Goal: Information Seeking & Learning: Learn about a topic

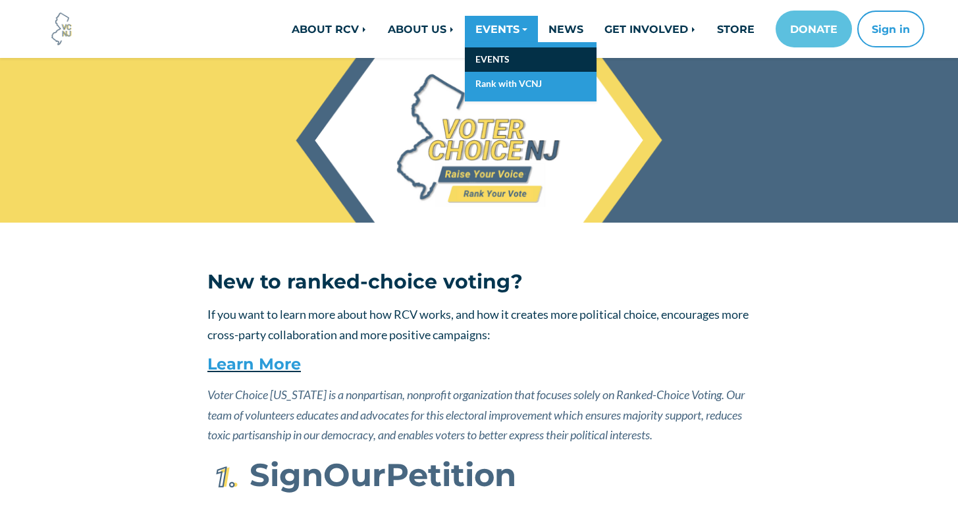
click at [491, 60] on link "EVENTS" at bounding box center [531, 59] width 132 height 24
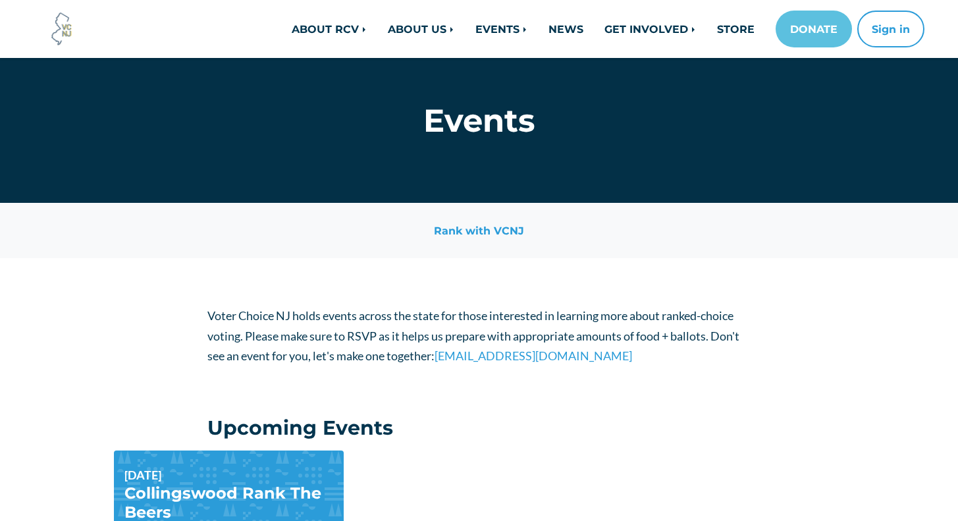
scroll to position [59, 0]
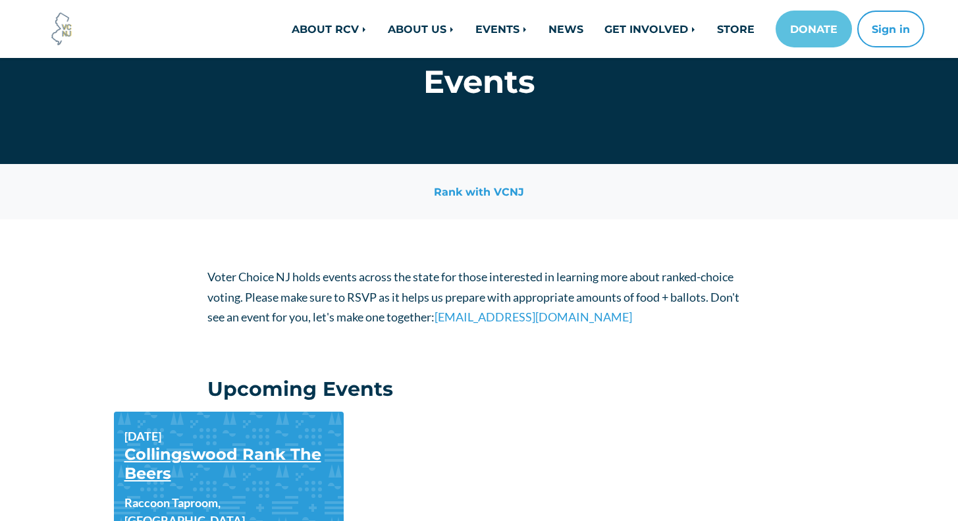
click at [186, 460] on link "Collingswood Rank The Beers" at bounding box center [222, 464] width 197 height 38
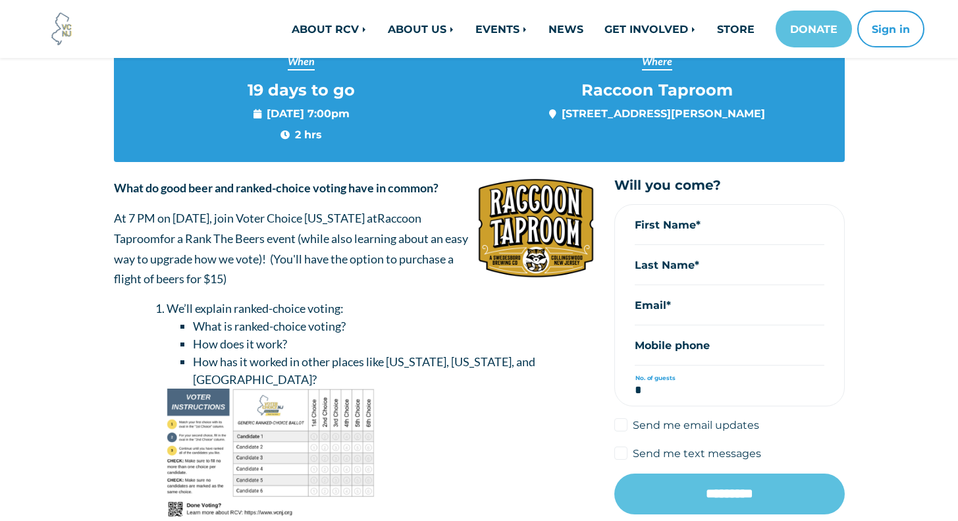
scroll to position [43, 0]
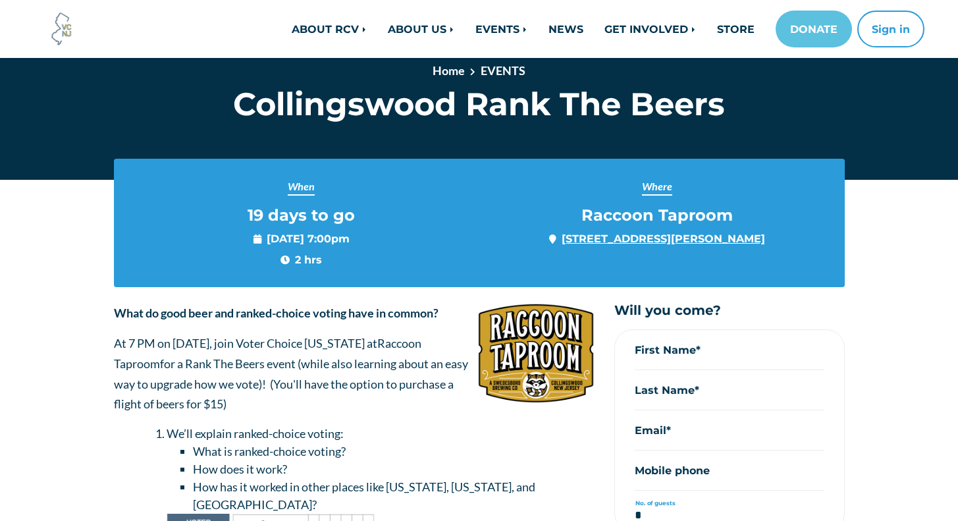
click at [765, 240] on link "1 Powell Ln, Collingswood, NJ 08108, United States" at bounding box center [664, 238] width 204 height 13
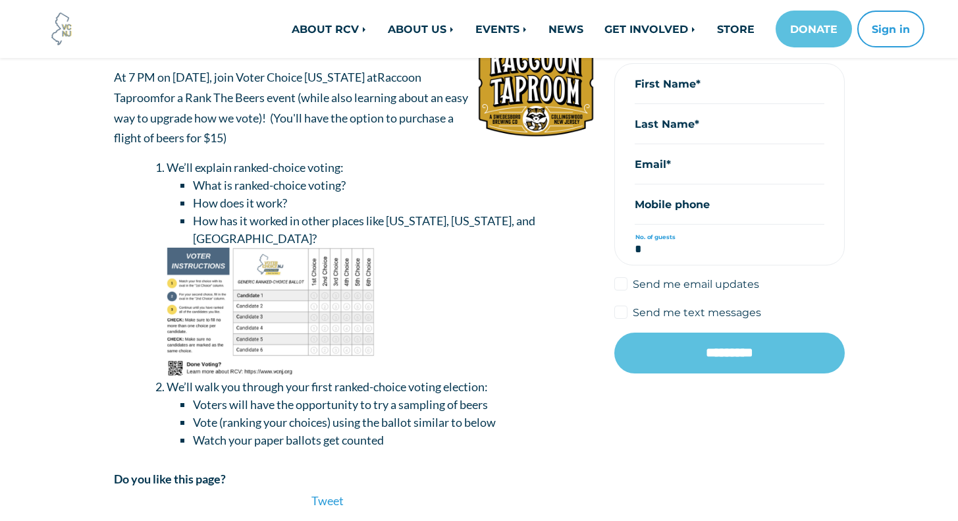
scroll to position [306, 0]
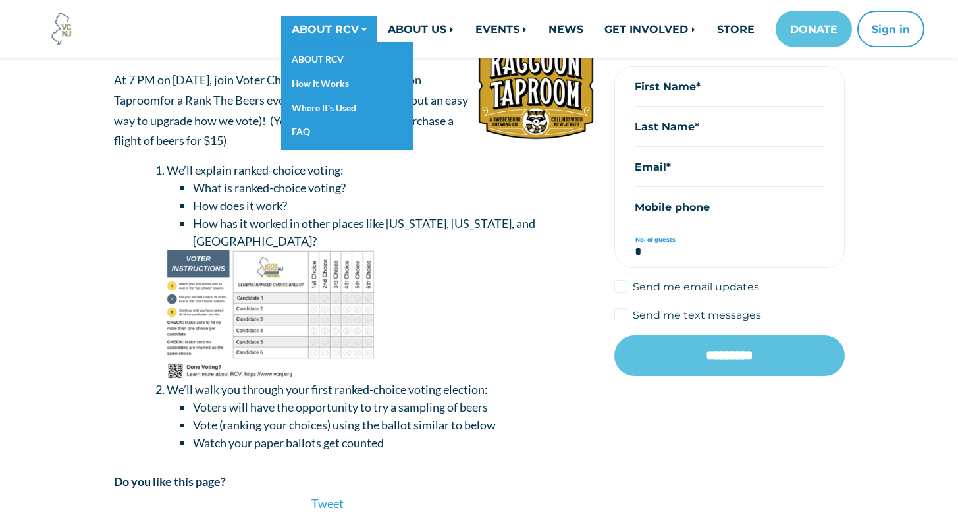
click at [314, 27] on link "ABOUT RCV" at bounding box center [329, 29] width 96 height 26
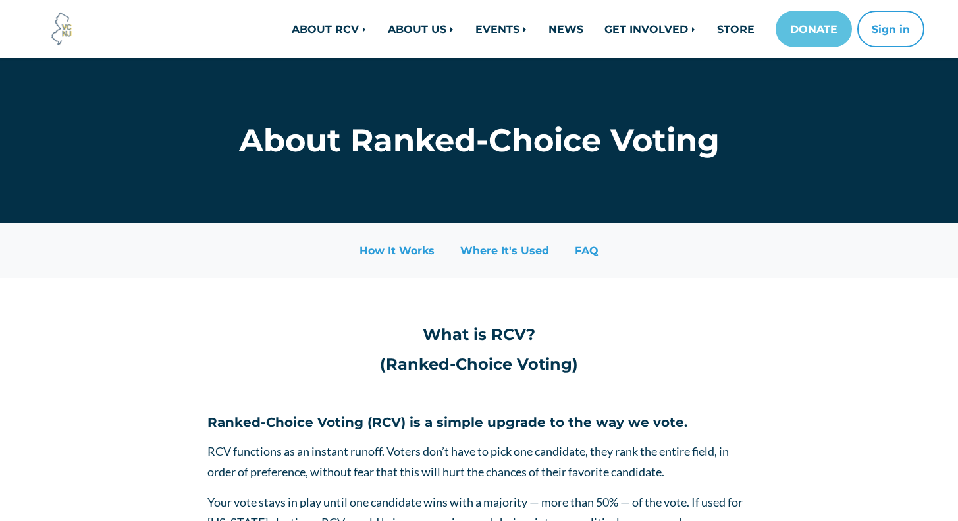
click at [61, 30] on img at bounding box center [62, 29] width 36 height 36
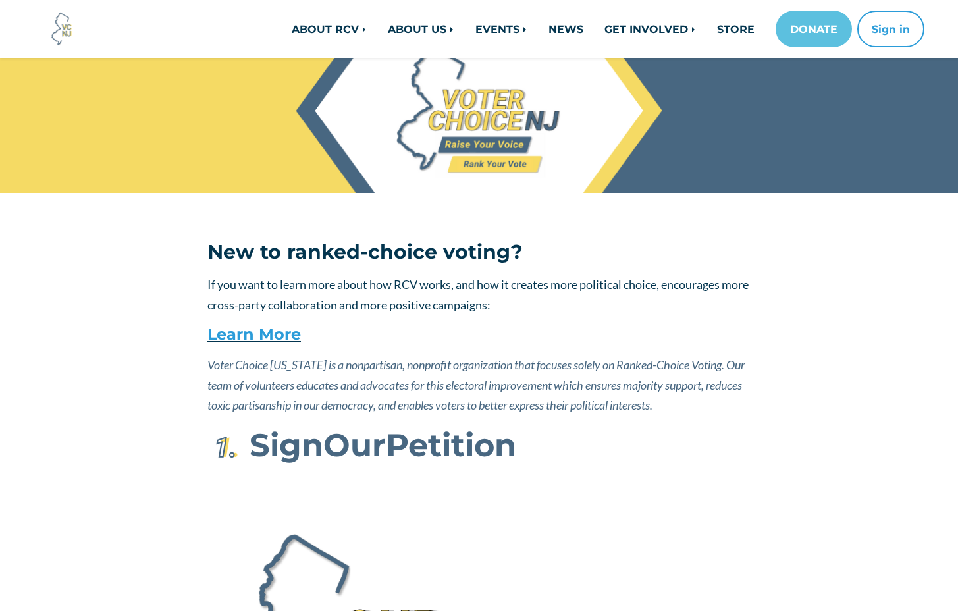
scroll to position [9, 0]
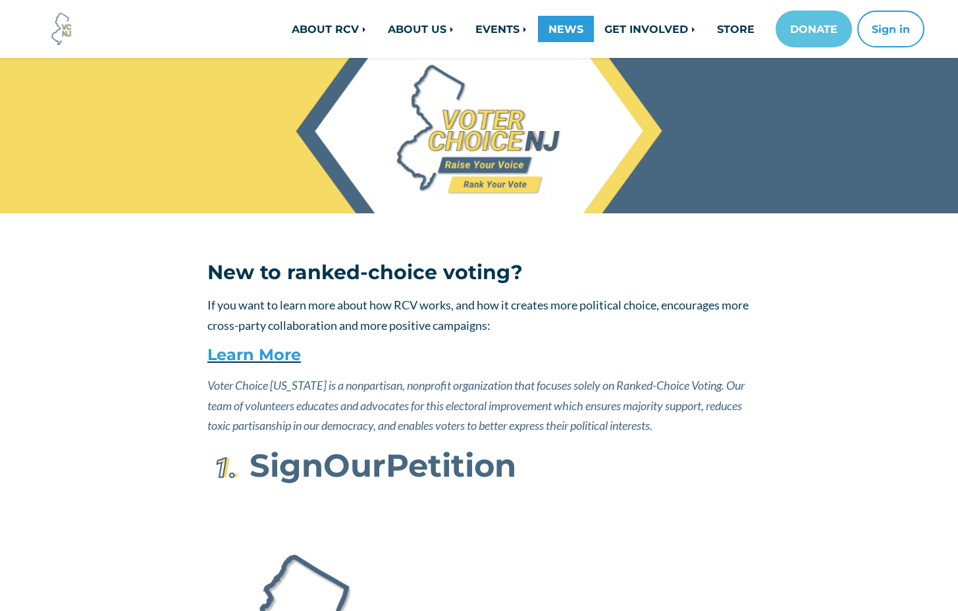
click at [563, 28] on link "NEWS" at bounding box center [566, 29] width 56 height 26
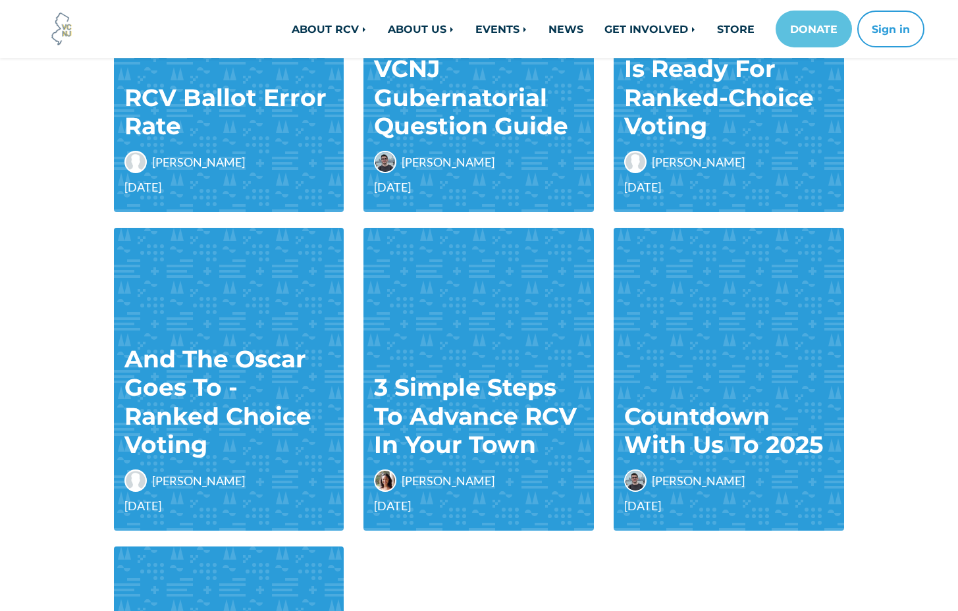
scroll to position [398, 0]
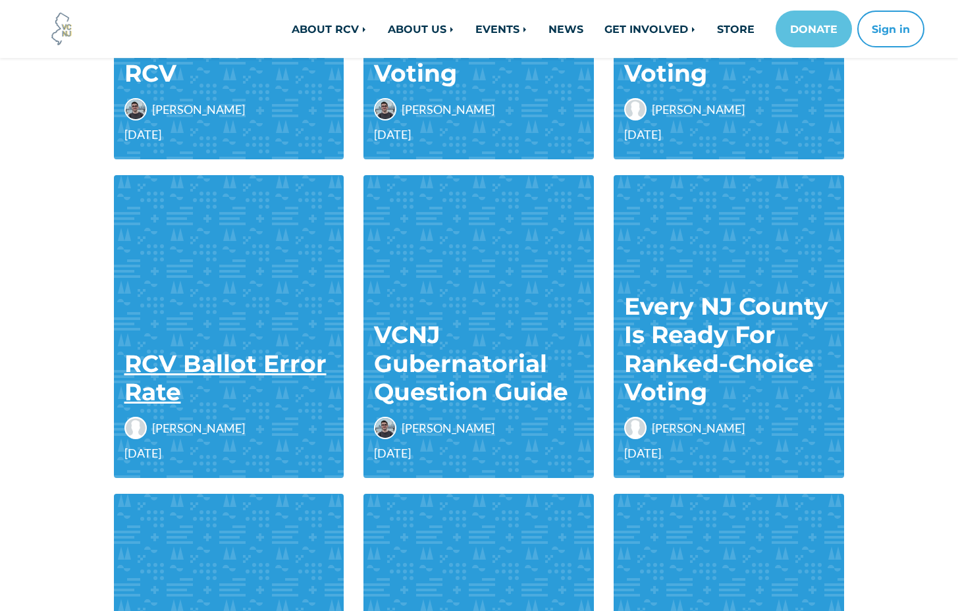
click at [200, 365] on link "RCV Ballot Error Rate" at bounding box center [225, 377] width 202 height 57
